Goal: Check status: Check status

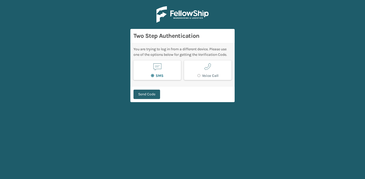
click at [148, 97] on button "Send Code" at bounding box center [146, 94] width 27 height 9
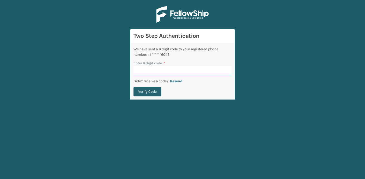
paste input "658436"
type input "658436"
click at [144, 92] on button "Verify Code" at bounding box center [147, 91] width 28 height 9
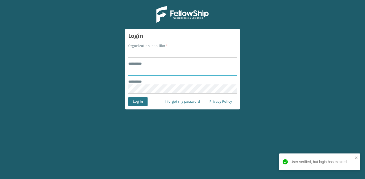
type input "**********"
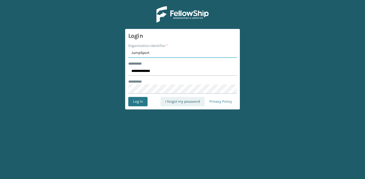
type input "JumpSport"
click at [128, 97] on button "Log In" at bounding box center [137, 101] width 19 height 9
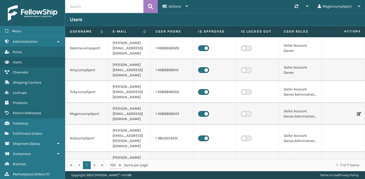
click at [84, 8] on input "text" at bounding box center [104, 6] width 78 height 13
paste input "[DATE]"
type input "[DATE]"
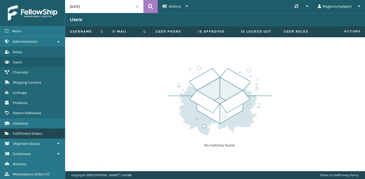
click at [36, 129] on link "Fulfillment Orders Fulfillment Orders" at bounding box center [32, 133] width 65 height 10
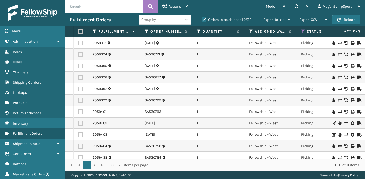
click at [91, 6] on input "text" at bounding box center [104, 6] width 78 height 13
paste input "[DATE]"
type input "[DATE]"
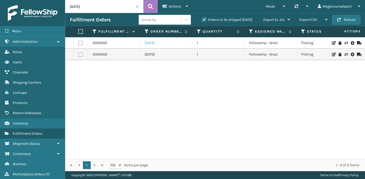
click at [153, 43] on link "[DATE]" at bounding box center [150, 42] width 10 height 5
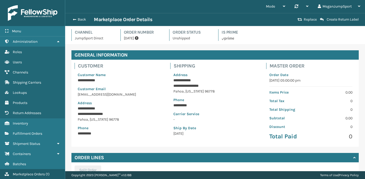
scroll to position [87, 0]
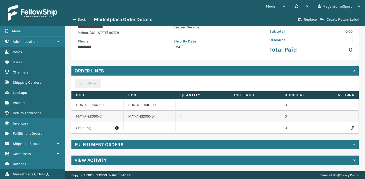
click at [180, 144] on div "Fulfillment Orders" at bounding box center [214, 144] width 287 height 9
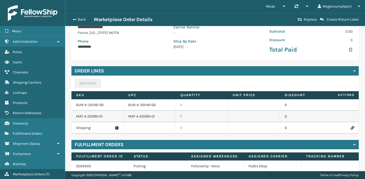
scroll to position [121, 0]
